Goal: Entertainment & Leisure: Consume media (video, audio)

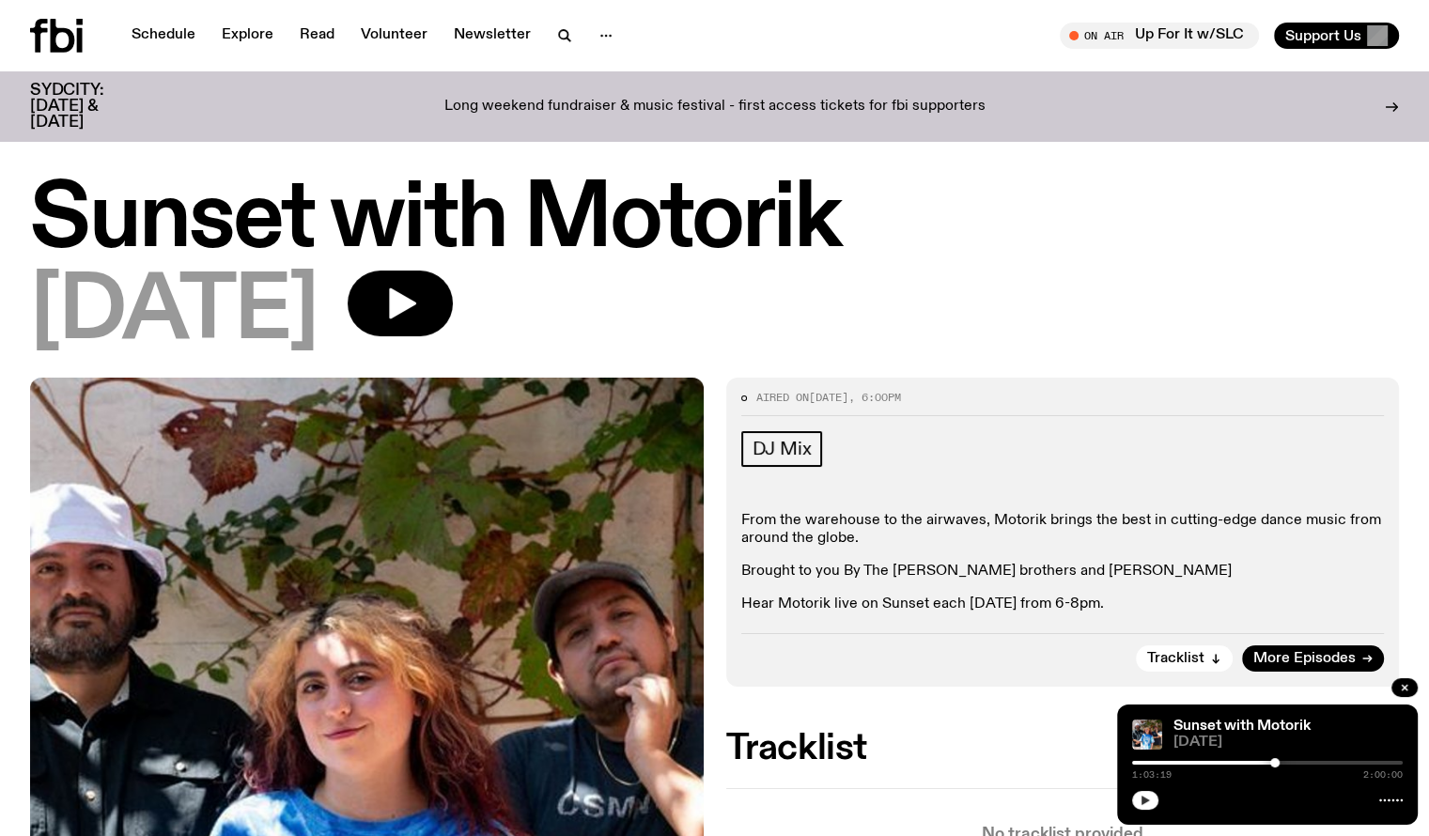
click at [1147, 801] on icon "button" at bounding box center [1145, 800] width 11 height 11
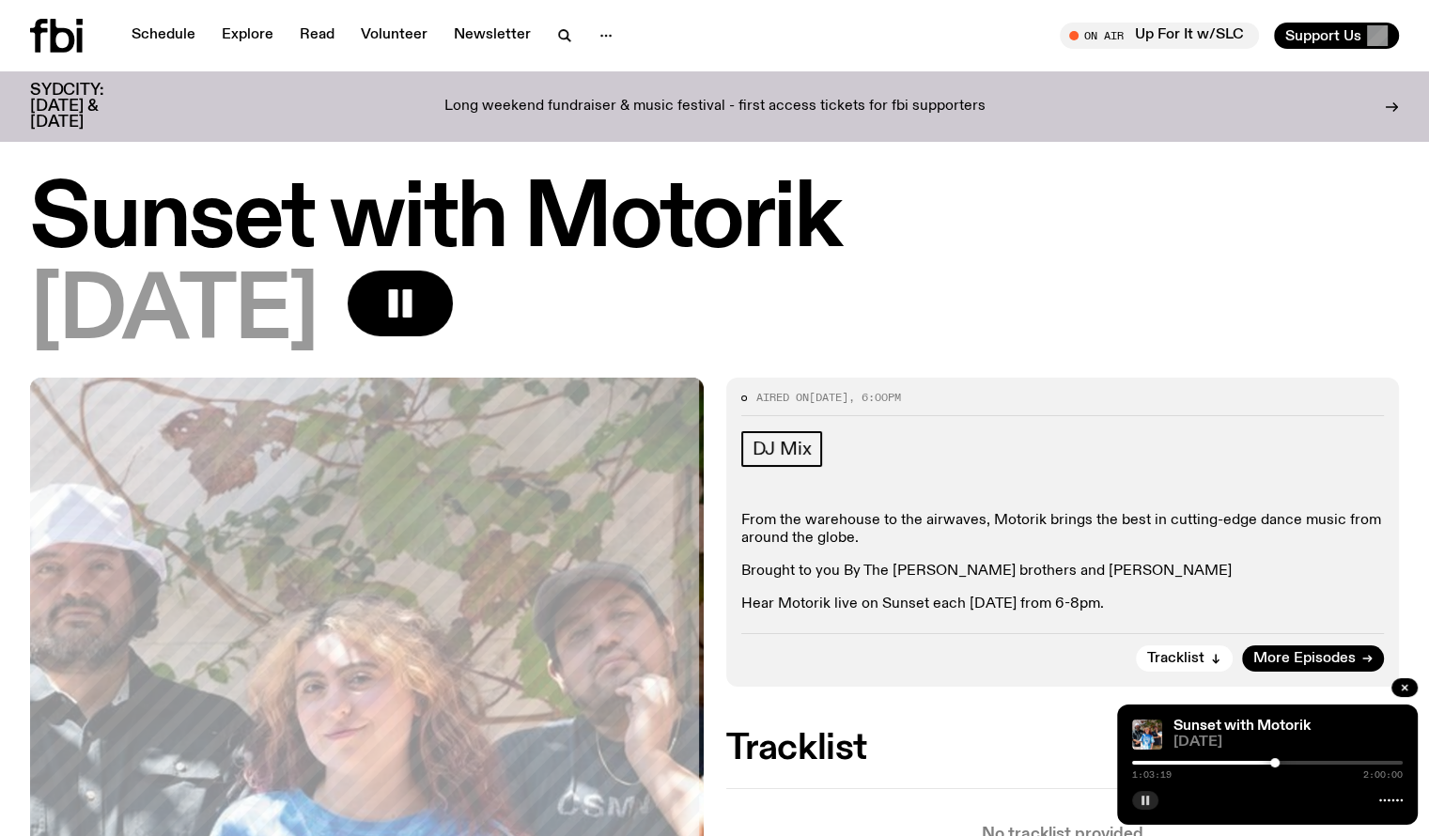
click at [1270, 760] on div at bounding box center [1274, 762] width 9 height 9
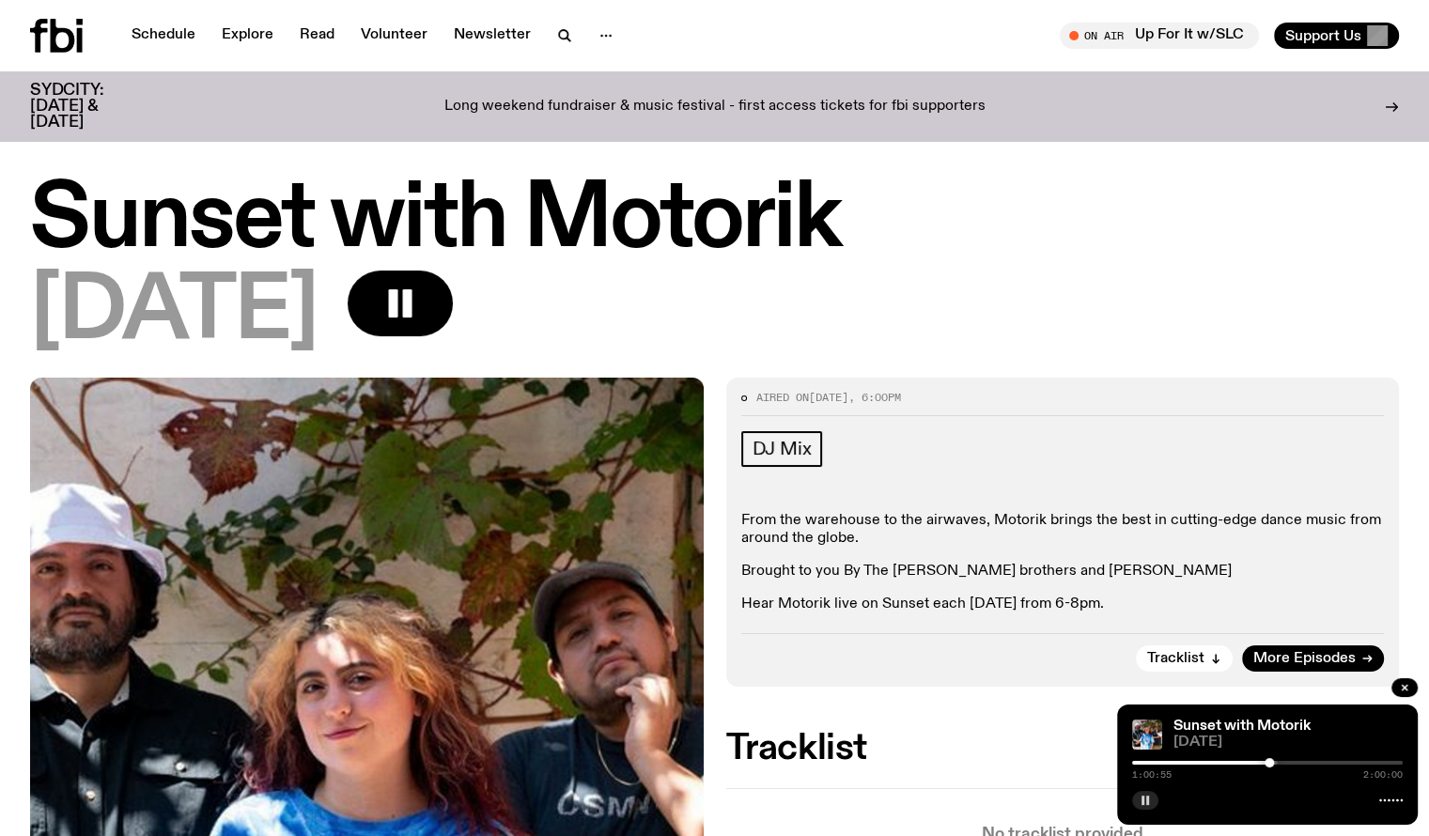
click at [1259, 761] on div at bounding box center [1134, 763] width 271 height 4
click at [1252, 761] on div at bounding box center [1123, 763] width 271 height 4
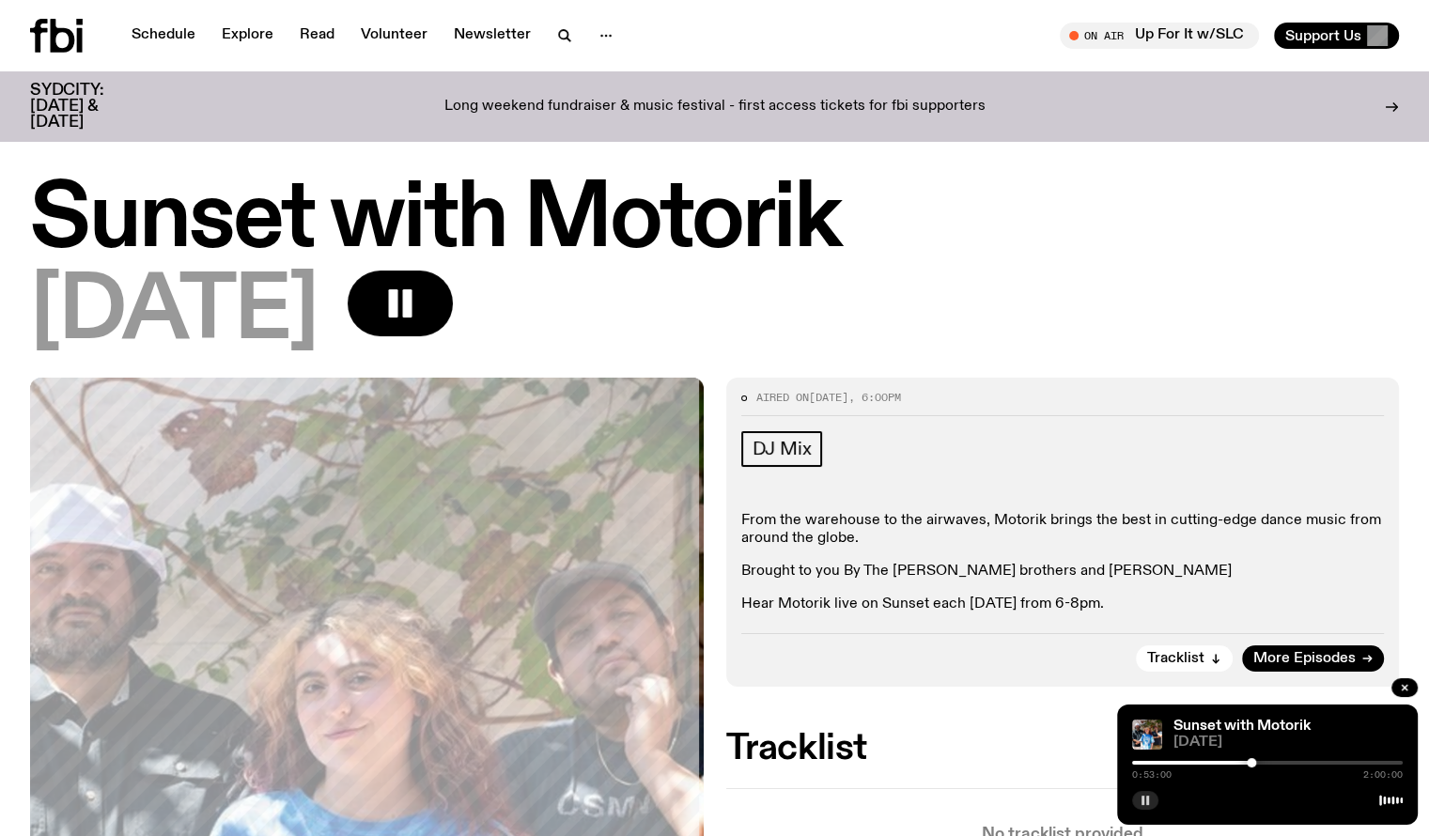
click at [1255, 761] on div at bounding box center [1251, 762] width 9 height 9
click at [1261, 762] on div at bounding box center [1267, 763] width 271 height 4
click at [1254, 761] on div at bounding box center [1125, 763] width 271 height 4
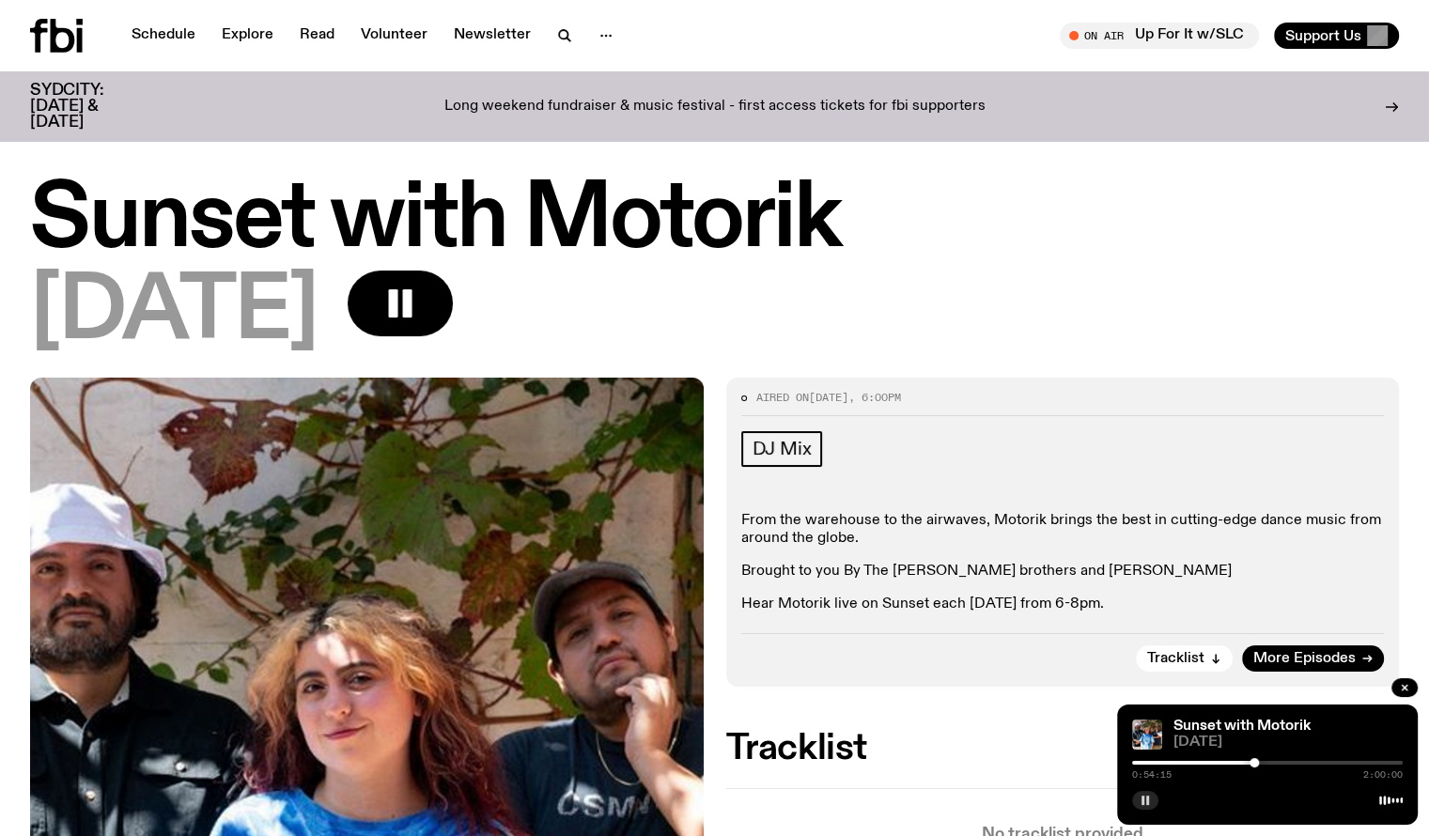
click at [1257, 760] on div at bounding box center [1254, 762] width 9 height 9
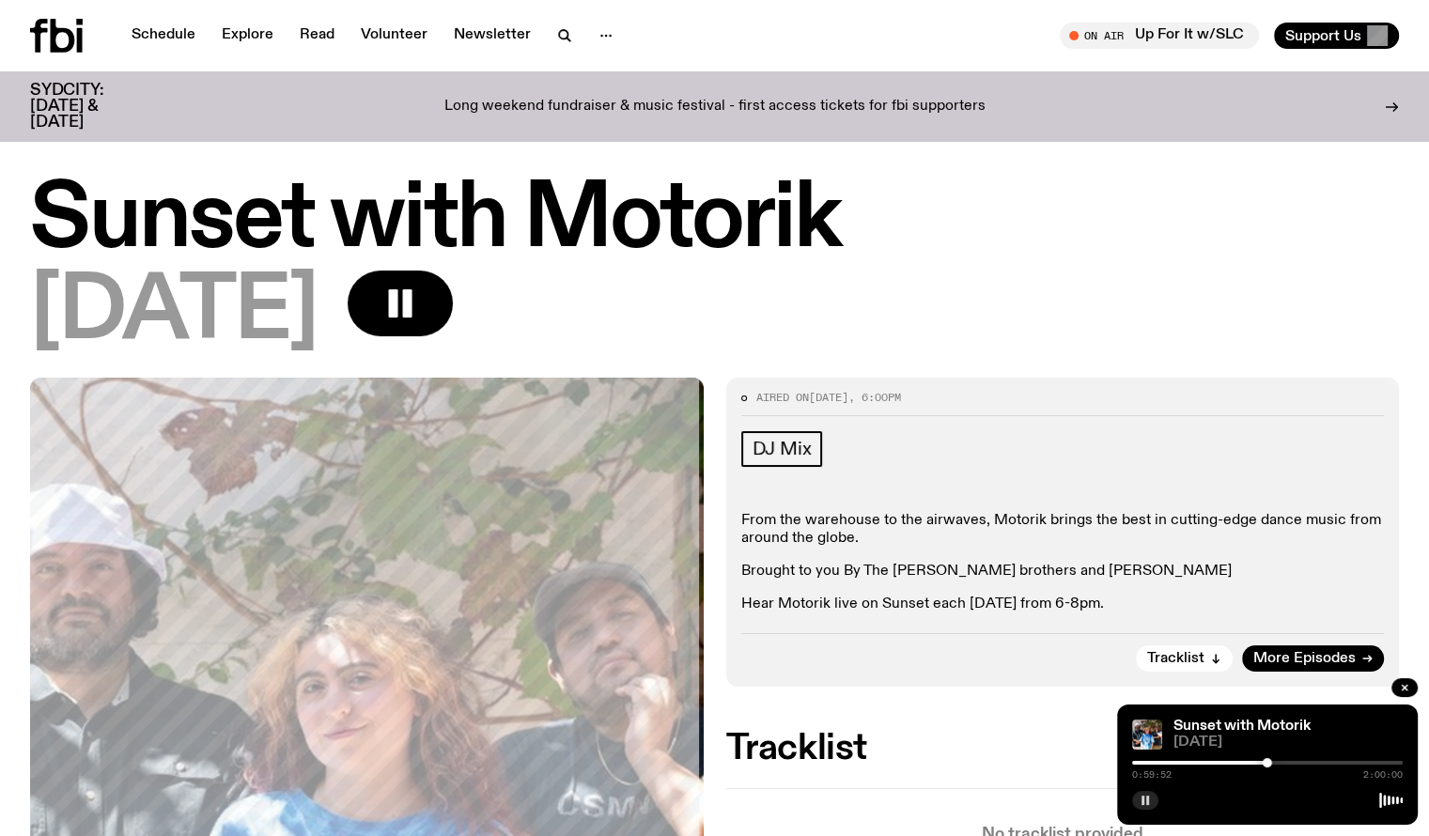
click at [1261, 763] on div at bounding box center [1132, 763] width 271 height 4
click at [1141, 801] on icon "button" at bounding box center [1145, 800] width 11 height 11
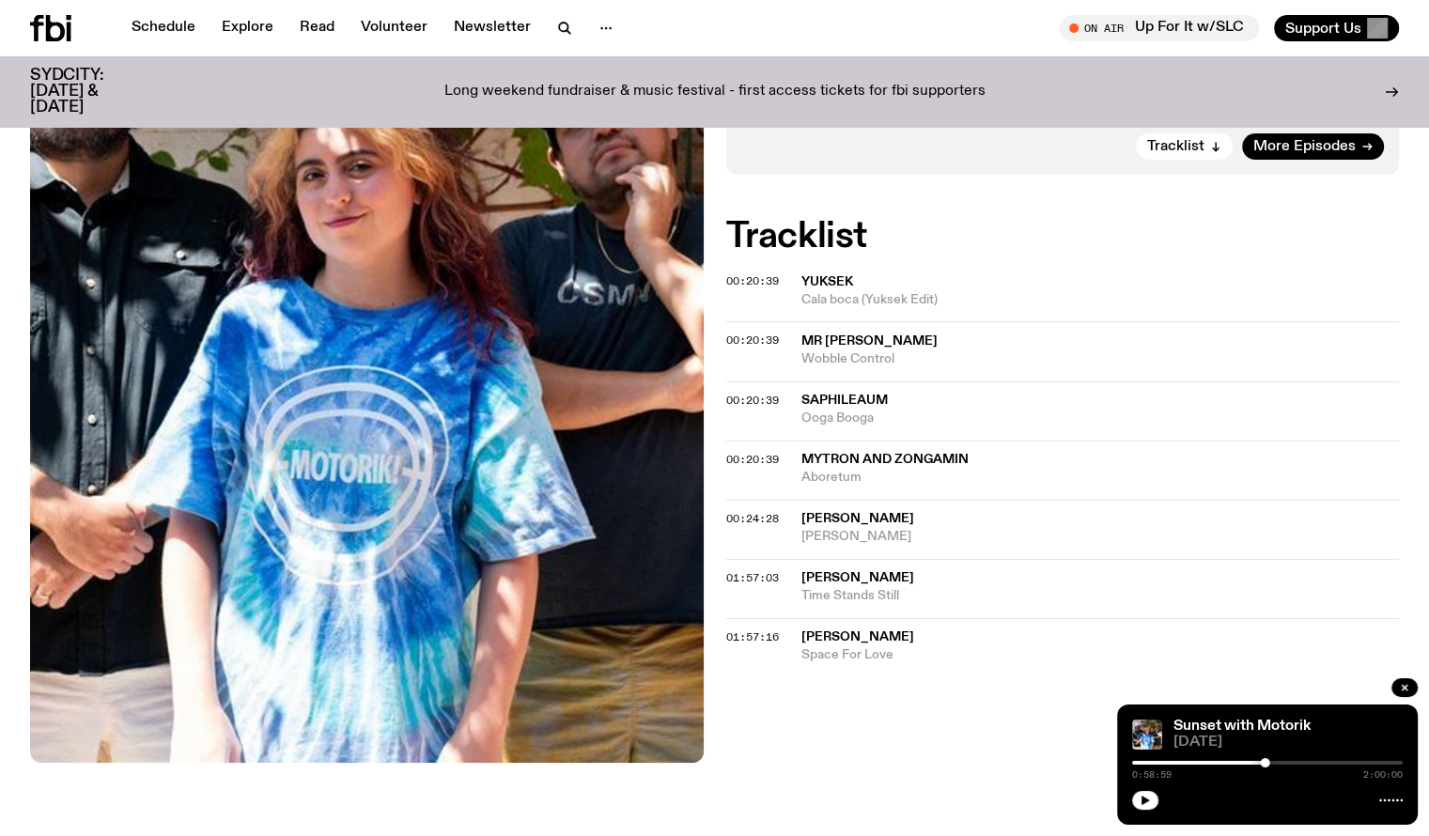
scroll to position [27, 0]
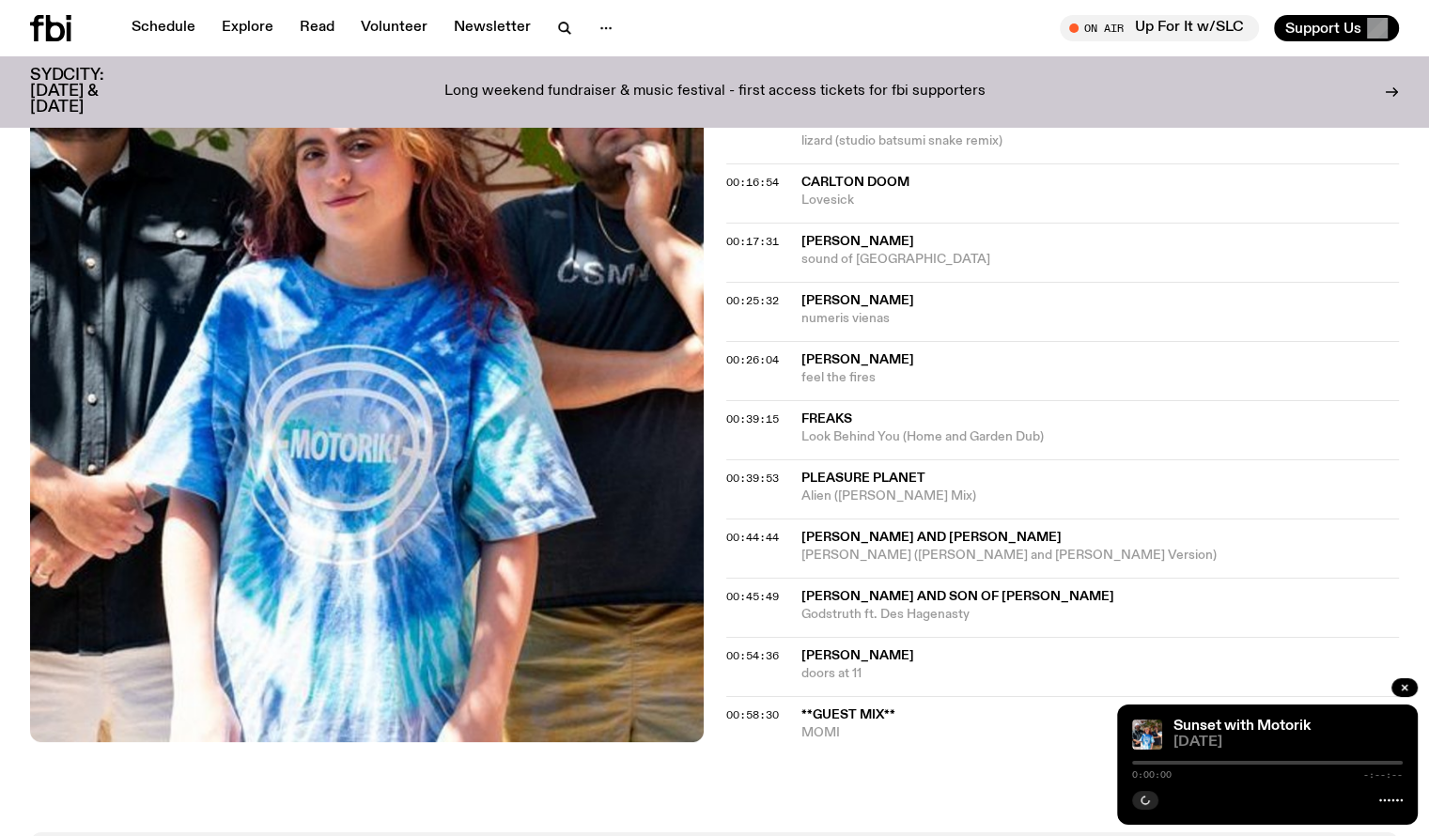
scroll to position [925, 0]
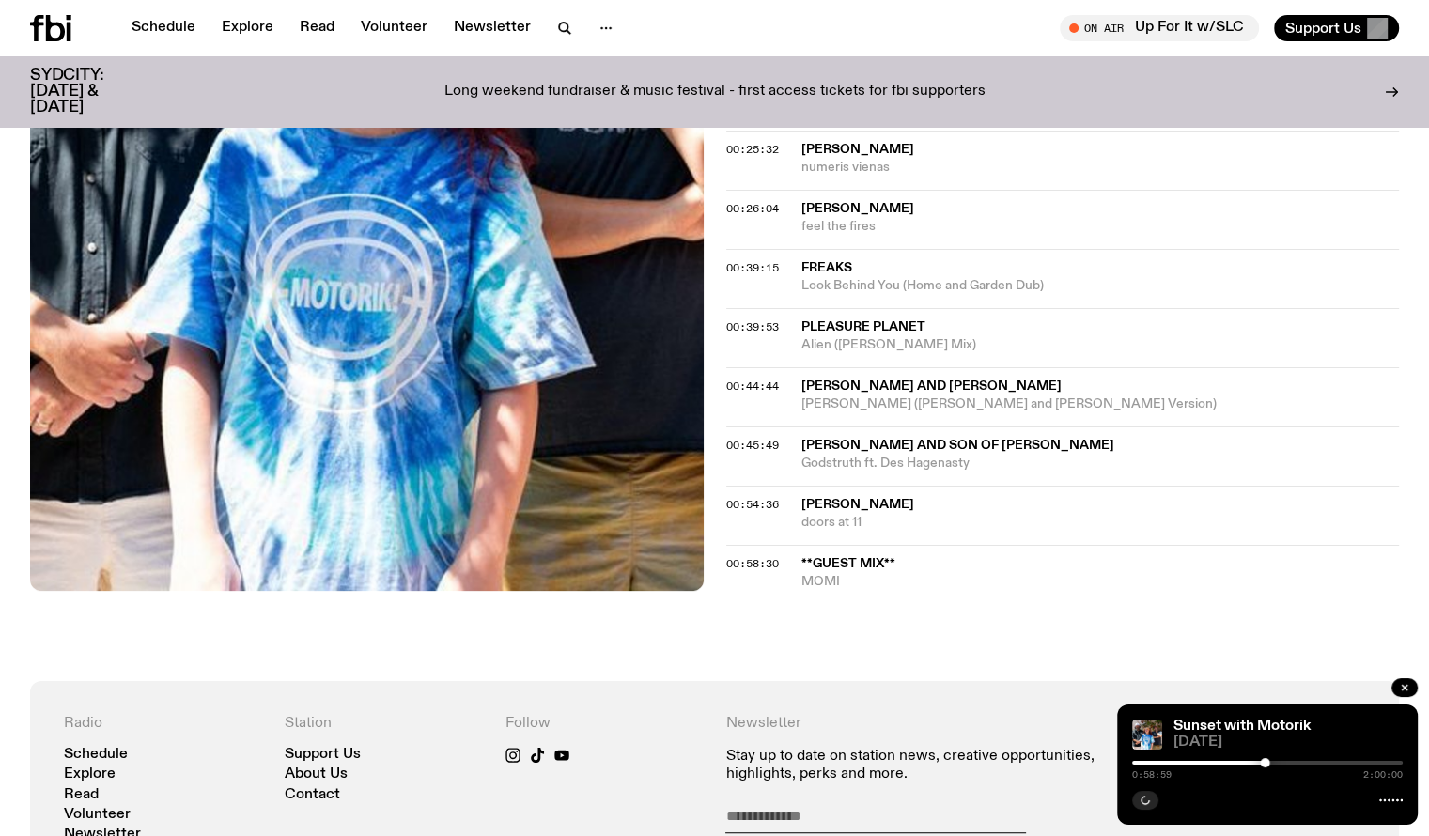
click at [844, 563] on span "**GUEST MIX**" at bounding box center [848, 563] width 94 height 13
click at [738, 564] on span "00:58:30" at bounding box center [752, 563] width 53 height 15
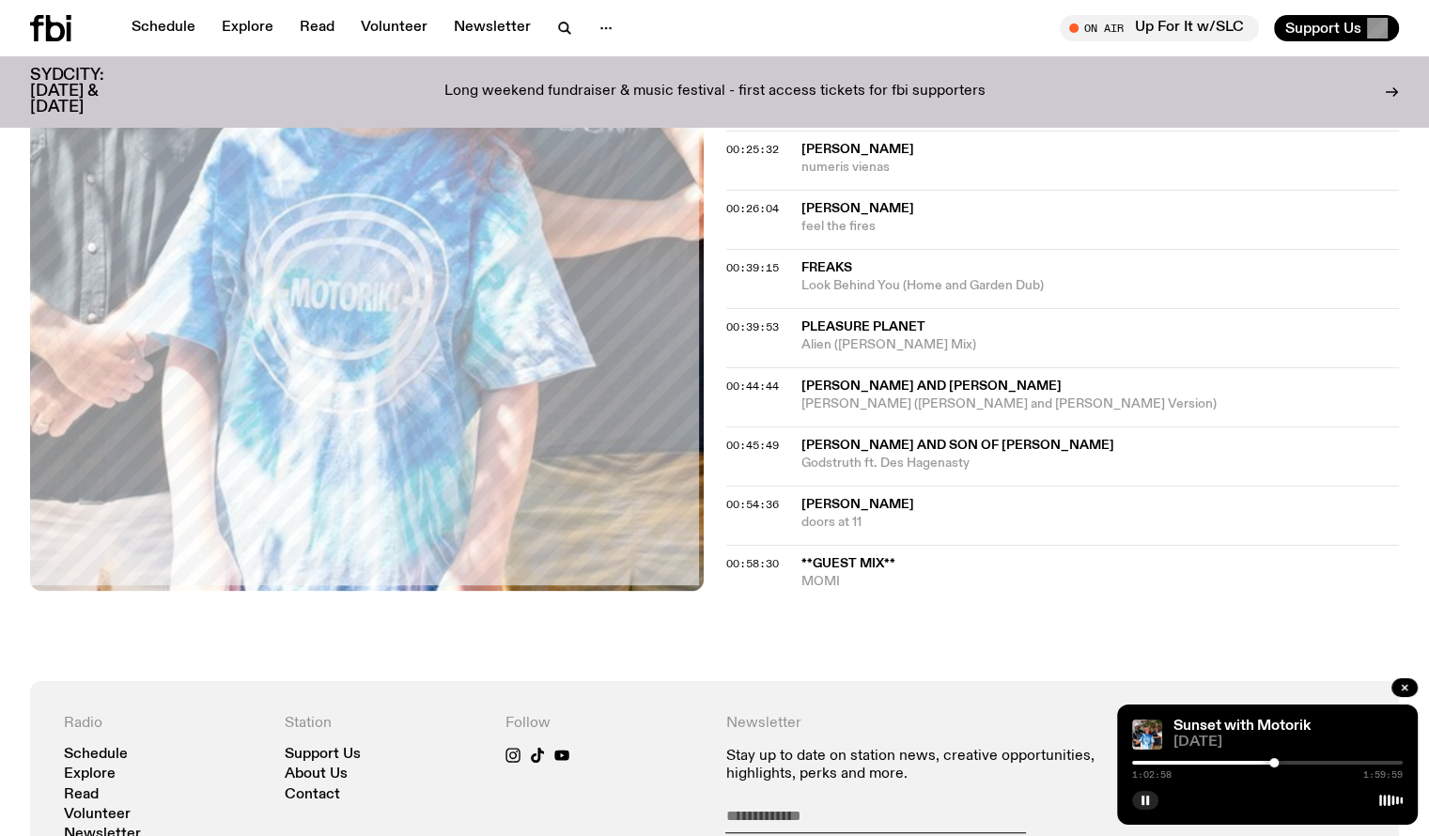
click at [1278, 763] on div at bounding box center [1267, 763] width 271 height 4
click at [1279, 763] on div at bounding box center [1267, 763] width 271 height 4
click at [1142, 801] on rect "button" at bounding box center [1143, 800] width 3 height 9
